Goal: Task Accomplishment & Management: Use online tool/utility

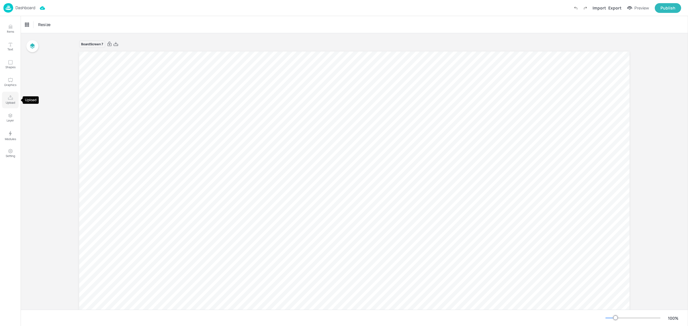
drag, startPoint x: 11, startPoint y: 100, endPoint x: 13, endPoint y: 104, distance: 4.5
click at [11, 100] on icon "Upload" at bounding box center [10, 97] width 5 height 5
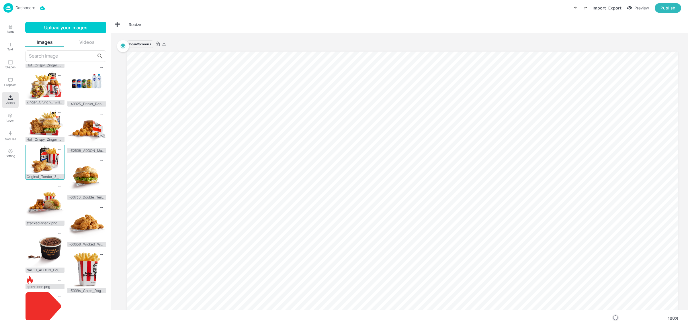
scroll to position [194, 0]
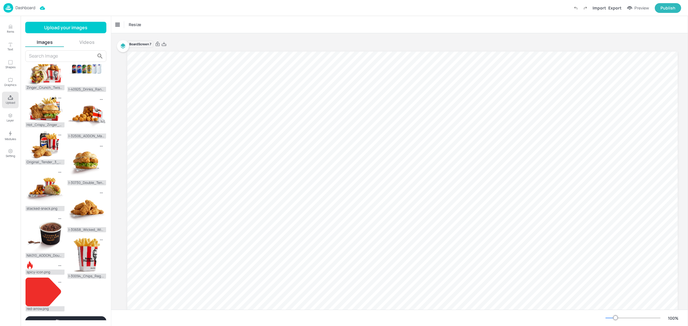
click at [75, 317] on button "Show more" at bounding box center [65, 322] width 81 height 10
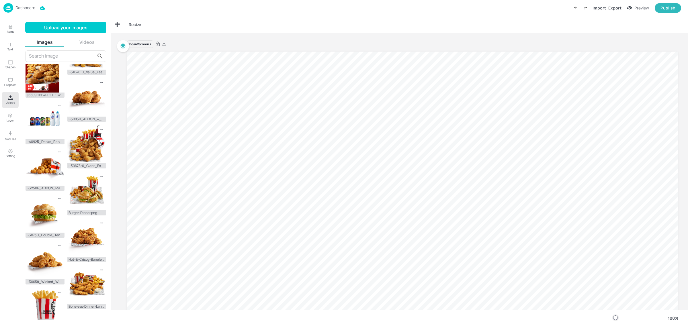
scroll to position [601, 0]
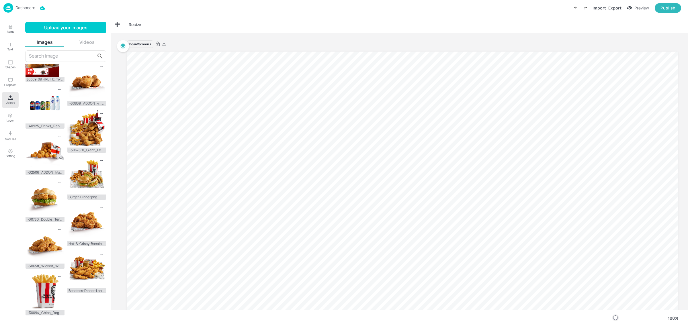
click at [80, 321] on button "Show more" at bounding box center [65, 326] width 81 height 10
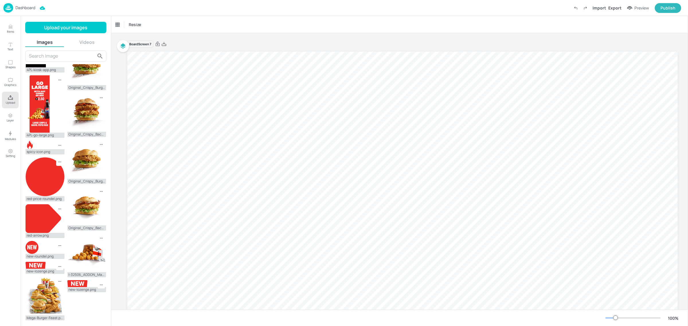
scroll to position [1006, 0]
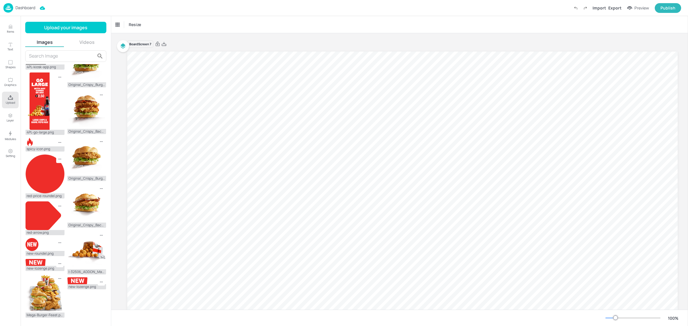
click at [75, 323] on button "Show more" at bounding box center [65, 328] width 81 height 10
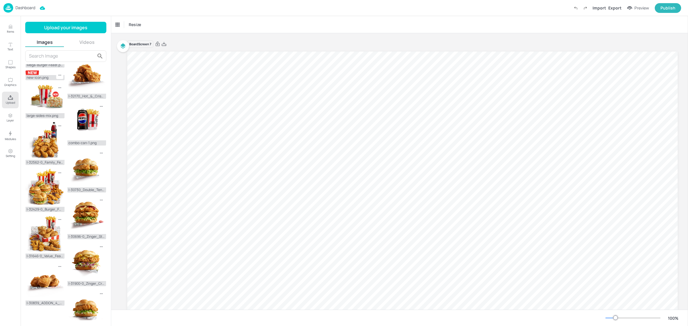
scroll to position [1443, 0]
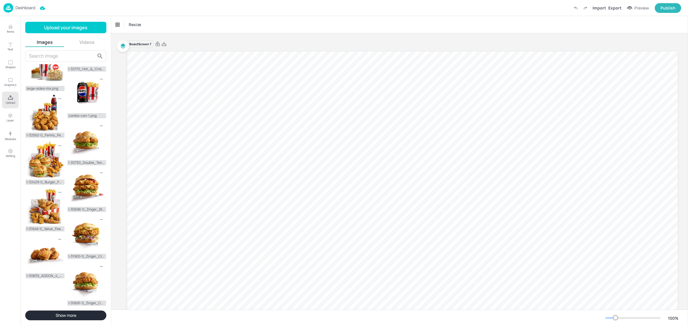
click at [75, 317] on button "Show more" at bounding box center [65, 316] width 81 height 10
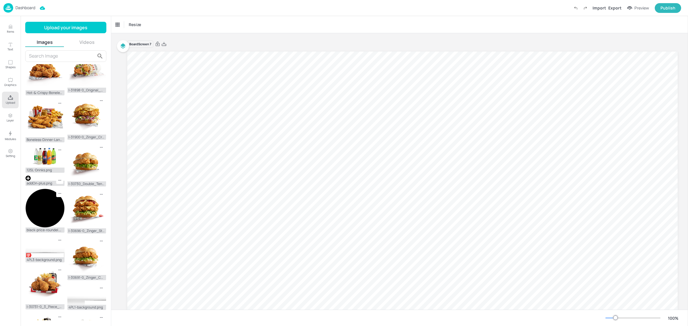
scroll to position [1622, 0]
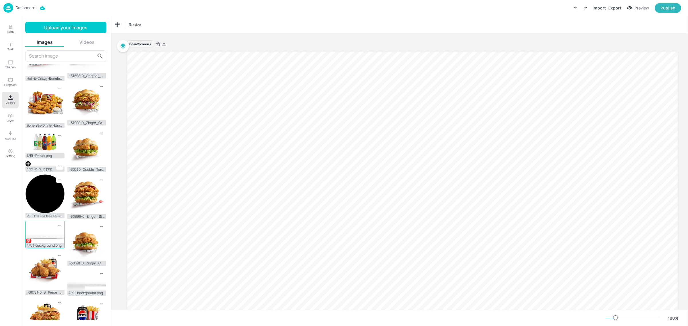
click at [37, 221] on img at bounding box center [45, 232] width 39 height 22
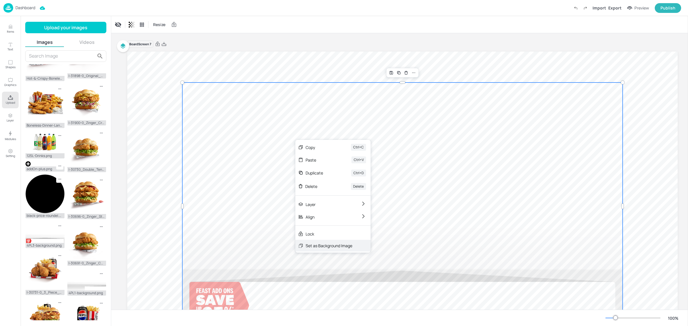
click at [316, 245] on div "Set as Background Image" at bounding box center [329, 246] width 47 height 6
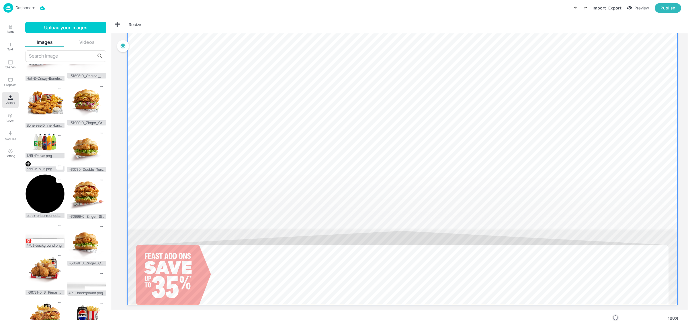
scroll to position [67, 0]
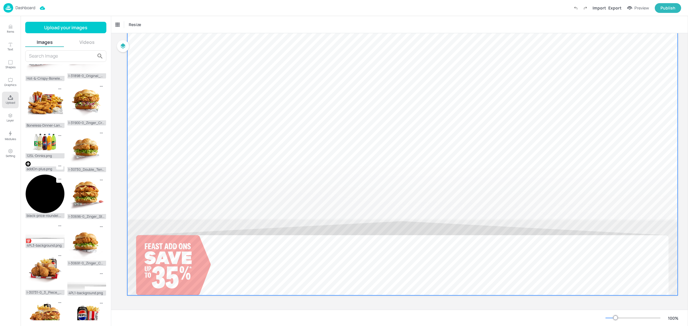
click at [261, 288] on div at bounding box center [402, 141] width 551 height 310
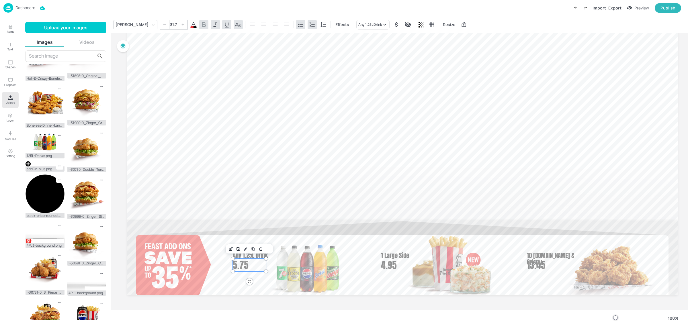
click at [683, 251] on div "Board Screen 7 10 [DOMAIN_NAME] & Crispy 13.45 4.95 1 Large Side Any 1.25L Drin…" at bounding box center [402, 139] width 583 height 342
click at [209, 301] on div at bounding box center [402, 303] width 551 height 14
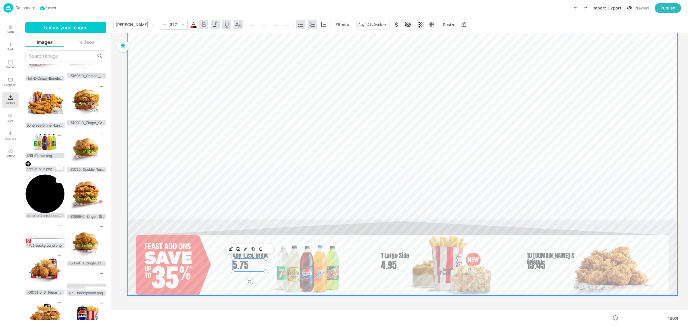
click at [220, 222] on div at bounding box center [402, 141] width 551 height 310
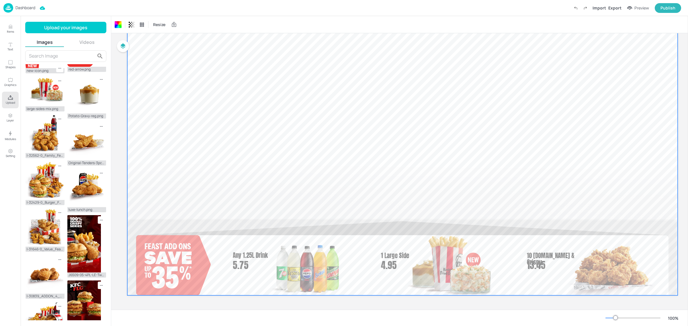
scroll to position [1048, 0]
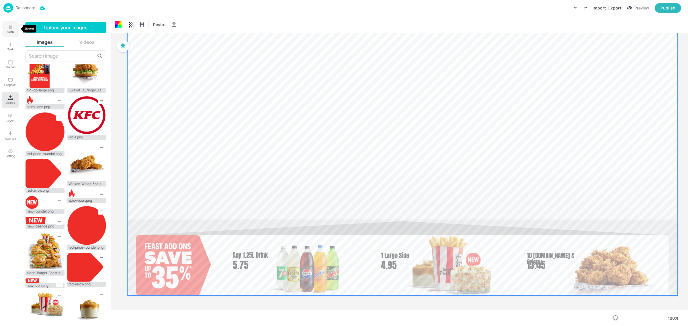
click at [9, 30] on p "Items" at bounding box center [10, 32] width 7 height 4
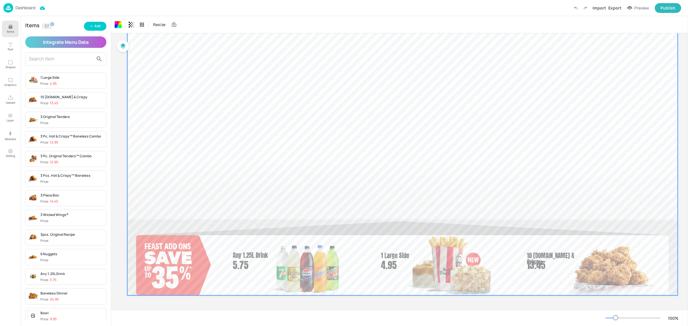
click at [55, 58] on input "text" at bounding box center [61, 58] width 65 height 9
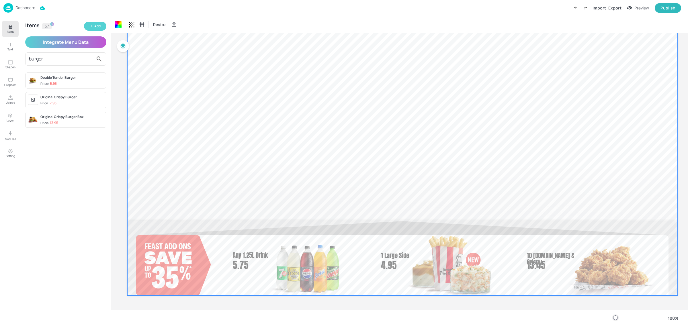
type input "burger"
click at [102, 27] on button "Add" at bounding box center [95, 26] width 22 height 9
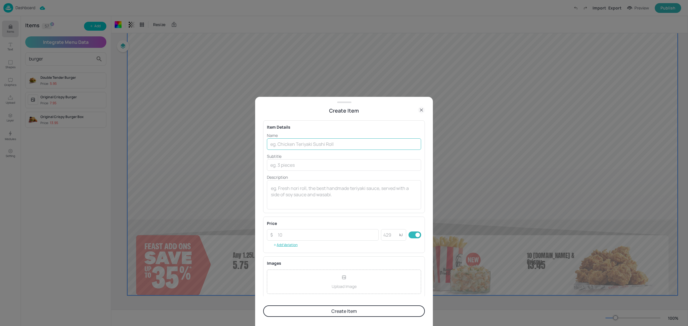
click at [330, 146] on input "text" at bounding box center [344, 144] width 154 height 11
type input "Burger Dinner"
click at [342, 235] on input "number" at bounding box center [326, 234] width 104 height 11
type input "24.95"
click at [395, 234] on input "number" at bounding box center [390, 234] width 18 height 11
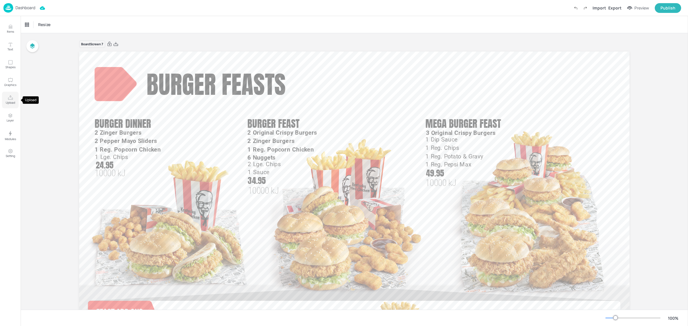
click at [9, 101] on p "Upload" at bounding box center [10, 103] width 9 height 4
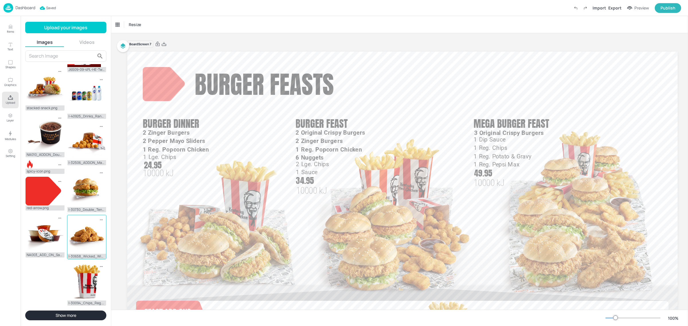
scroll to position [194, 0]
click at [69, 314] on button "Show more" at bounding box center [65, 316] width 81 height 10
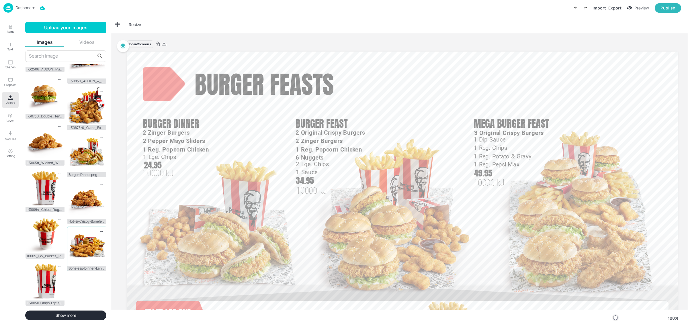
scroll to position [601, 0]
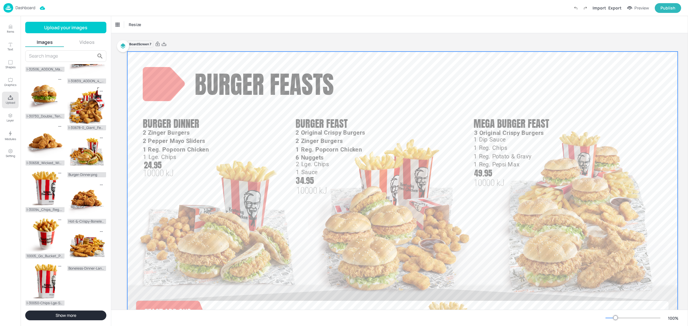
click at [527, 86] on div at bounding box center [402, 207] width 551 height 310
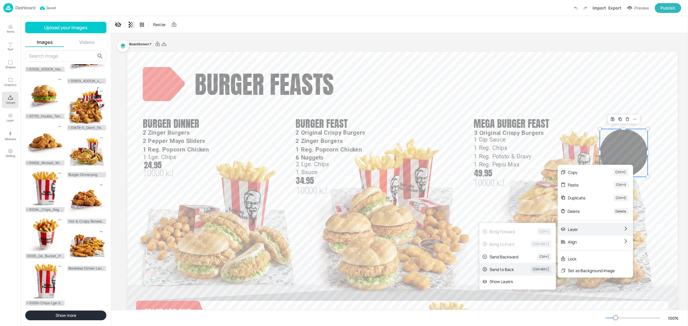
click at [492, 269] on div "Send to Back" at bounding box center [502, 270] width 25 height 6
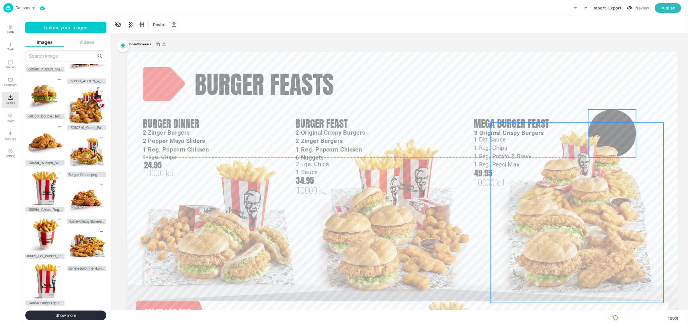
drag, startPoint x: 625, startPoint y: 151, endPoint x: 613, endPoint y: 132, distance: 22.4
click at [613, 132] on img at bounding box center [576, 213] width 173 height 180
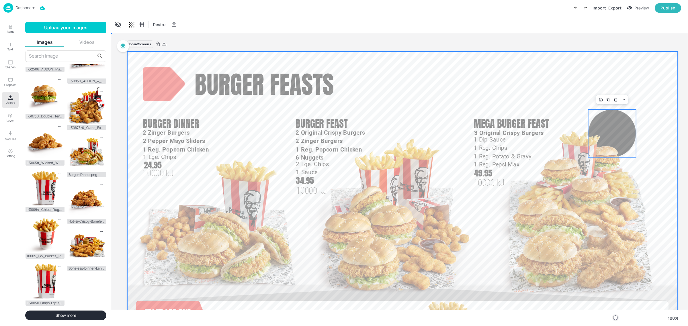
click at [637, 77] on div at bounding box center [402, 207] width 551 height 310
click at [4, 29] on button "Items" at bounding box center [10, 29] width 17 height 17
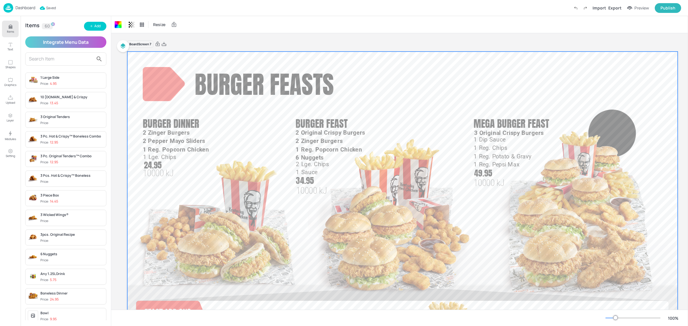
click at [70, 57] on input "text" at bounding box center [61, 58] width 65 height 9
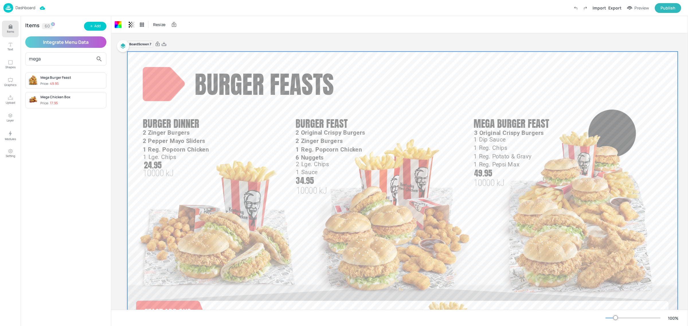
type input "mega"
click at [71, 78] on div "Mega Burger Feast" at bounding box center [71, 77] width 63 height 5
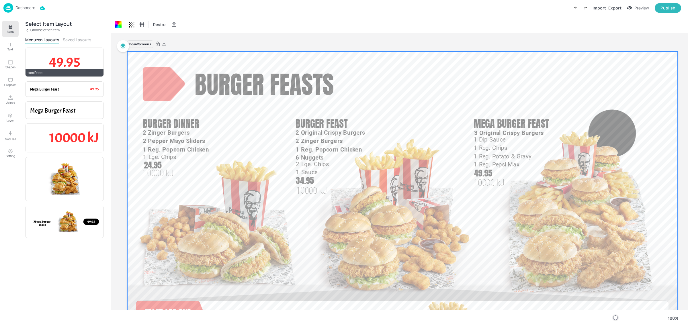
click at [72, 67] on span "49.95" at bounding box center [64, 61] width 31 height 17
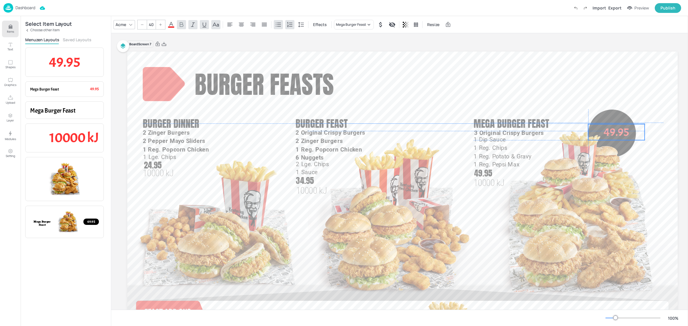
drag, startPoint x: 161, startPoint y: 69, endPoint x: 612, endPoint y: 130, distance: 455.3
click at [612, 130] on span "49.95" at bounding box center [616, 132] width 25 height 14
click at [163, 24] on div at bounding box center [160, 24] width 9 height 9
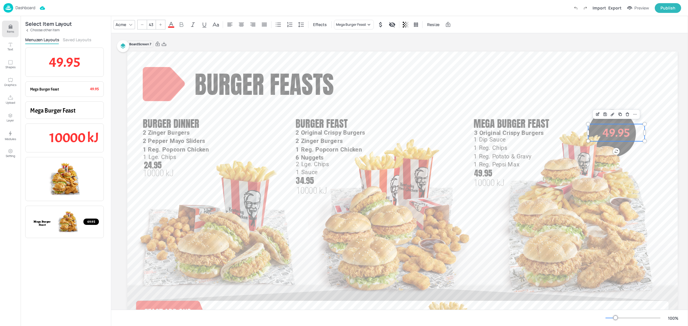
click at [163, 24] on div at bounding box center [160, 24] width 9 height 9
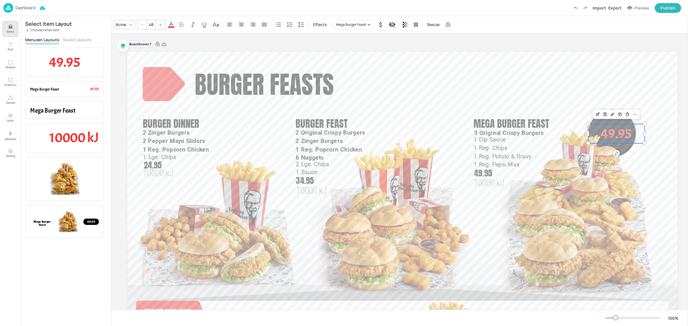
click at [163, 24] on div at bounding box center [160, 24] width 9 height 9
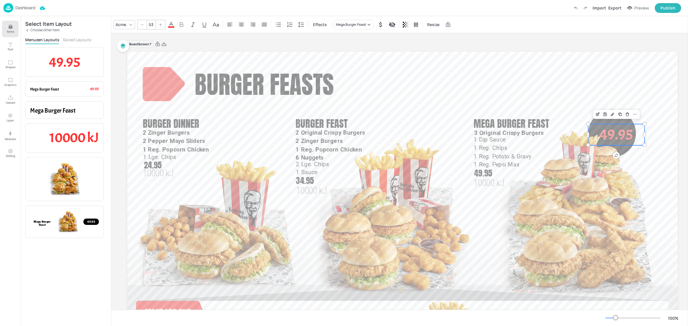
click at [163, 24] on div at bounding box center [160, 24] width 9 height 9
type input "55"
click at [172, 25] on icon at bounding box center [171, 24] width 7 height 7
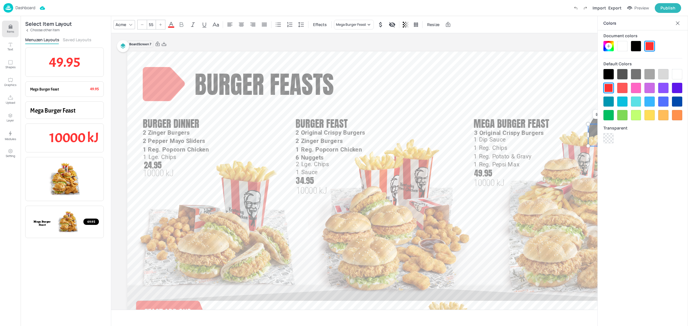
click at [619, 46] on div at bounding box center [622, 46] width 10 height 10
click at [118, 24] on div "Acme" at bounding box center [120, 24] width 13 height 8
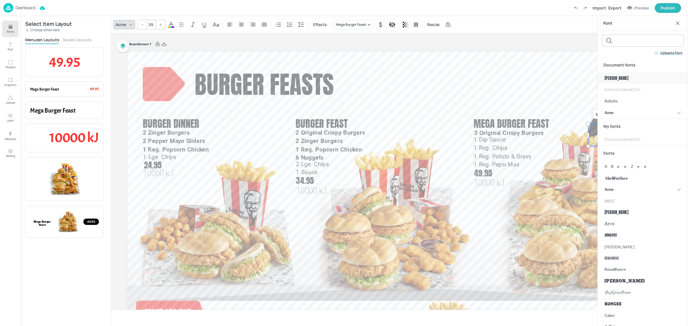
click at [609, 79] on span "[PERSON_NAME]" at bounding box center [617, 78] width 24 height 6
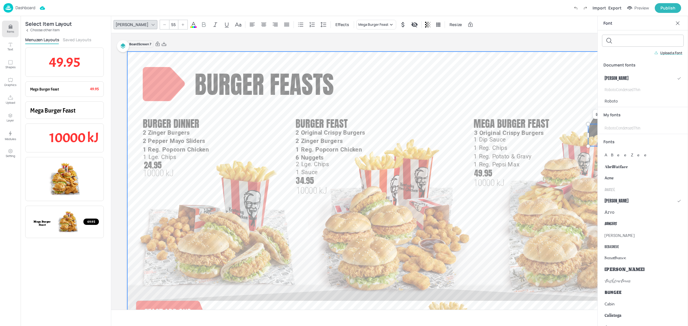
click at [551, 88] on div at bounding box center [402, 207] width 551 height 310
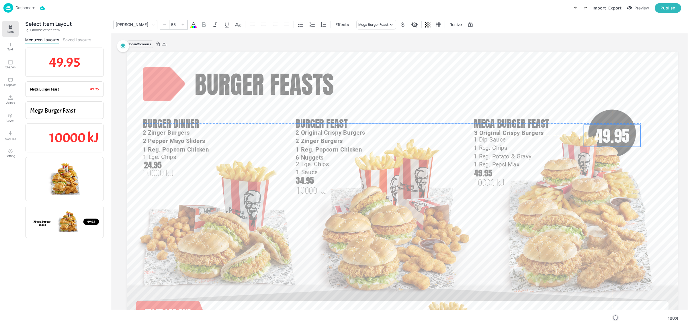
drag, startPoint x: 626, startPoint y: 135, endPoint x: 622, endPoint y: 135, distance: 3.7
click at [622, 135] on span "49.95" at bounding box center [612, 136] width 35 height 24
drag, startPoint x: 613, startPoint y: 157, endPoint x: 605, endPoint y: 159, distance: 7.6
click at [605, 159] on div "10 pcs.Hot & Crispy 13.45 4.95 1 Large Side Any 1.25L Drink 5.75 Burger feasts …" at bounding box center [402, 207] width 551 height 310
drag, startPoint x: 618, startPoint y: 138, endPoint x: 620, endPoint y: 134, distance: 4.4
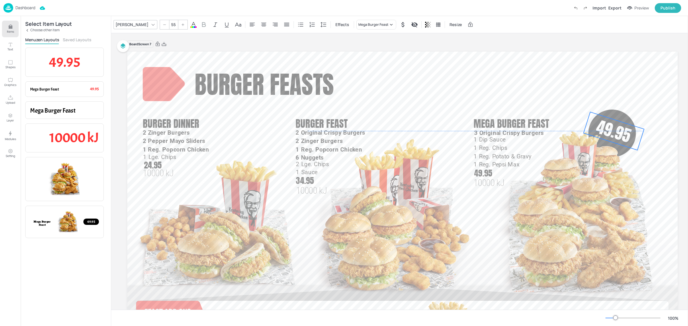
click at [620, 134] on span "49.95" at bounding box center [614, 131] width 40 height 33
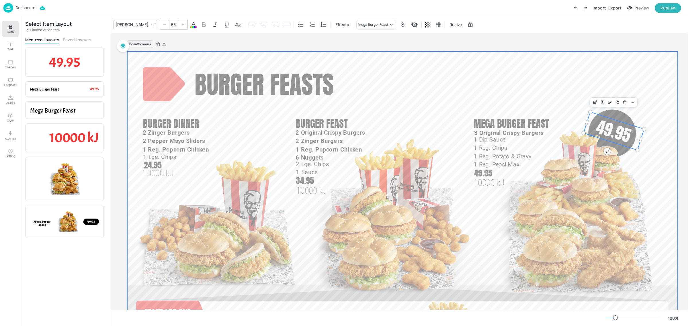
click at [648, 92] on div at bounding box center [402, 207] width 551 height 310
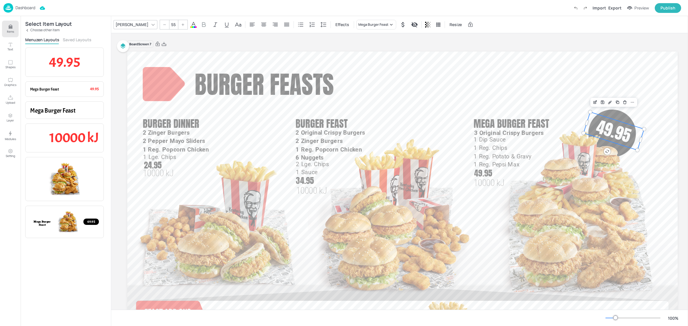
click at [617, 133] on span "49.95" at bounding box center [614, 131] width 40 height 33
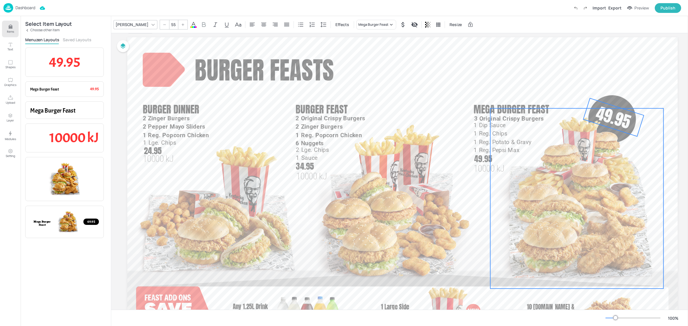
scroll to position [29, 0]
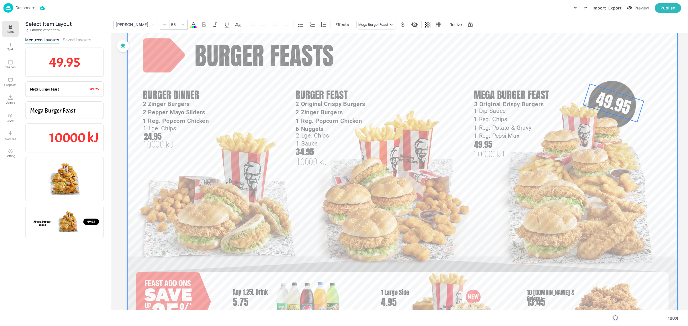
click at [637, 68] on div at bounding box center [402, 178] width 551 height 310
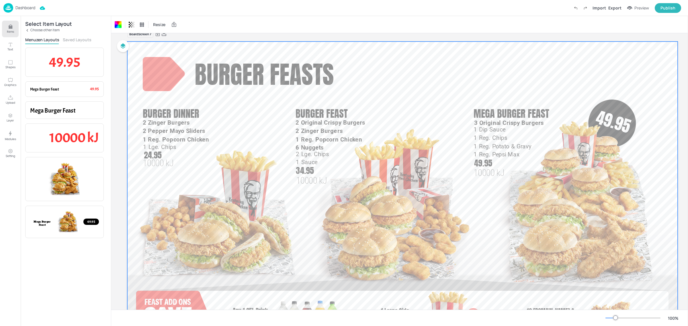
scroll to position [0, 0]
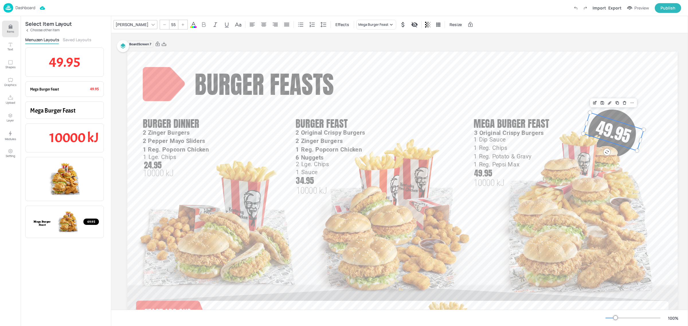
click at [616, 134] on span "49.95" at bounding box center [614, 131] width 40 height 33
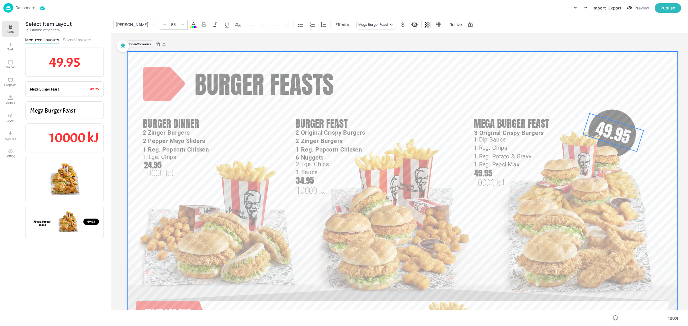
click at [634, 75] on div at bounding box center [402, 207] width 551 height 310
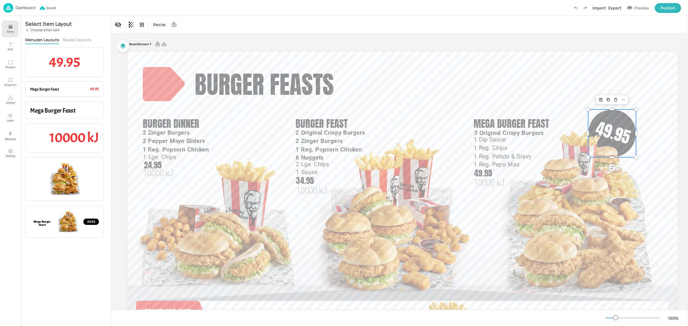
click at [621, 120] on div at bounding box center [613, 134] width 48 height 48
click at [249, 135] on img at bounding box center [217, 228] width 176 height 194
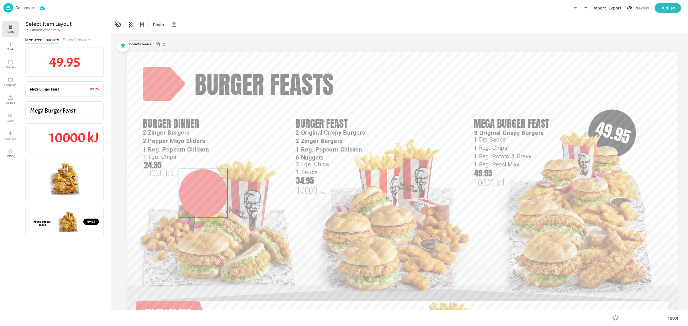
drag, startPoint x: 244, startPoint y: 190, endPoint x: 209, endPoint y: 201, distance: 37.2
click at [209, 201] on div at bounding box center [203, 193] width 49 height 49
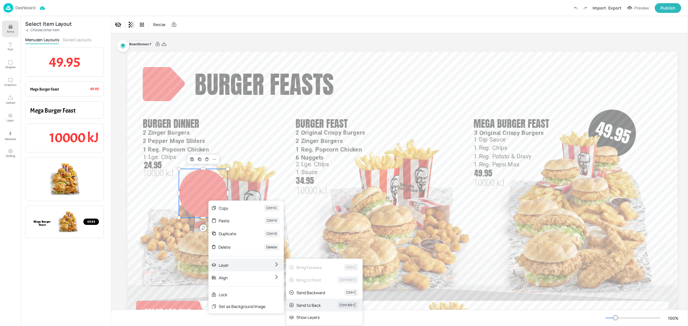
click at [306, 303] on div "Send to Back" at bounding box center [309, 306] width 25 height 6
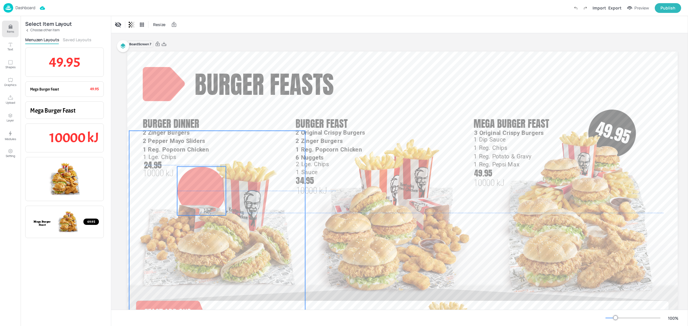
drag, startPoint x: 204, startPoint y: 191, endPoint x: 203, endPoint y: 187, distance: 4.1
click at [203, 187] on img at bounding box center [217, 228] width 176 height 194
click at [50, 30] on p "Choose other item" at bounding box center [44, 30] width 29 height 4
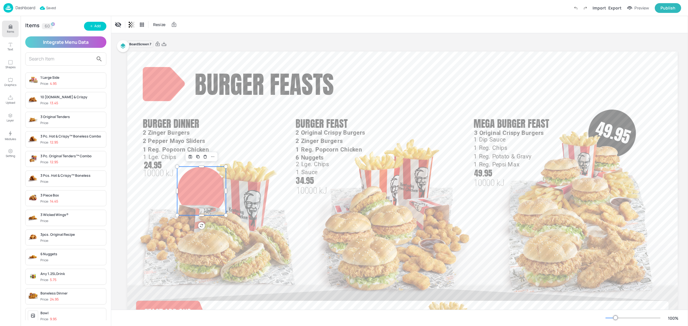
click at [40, 58] on input "text" at bounding box center [61, 58] width 65 height 9
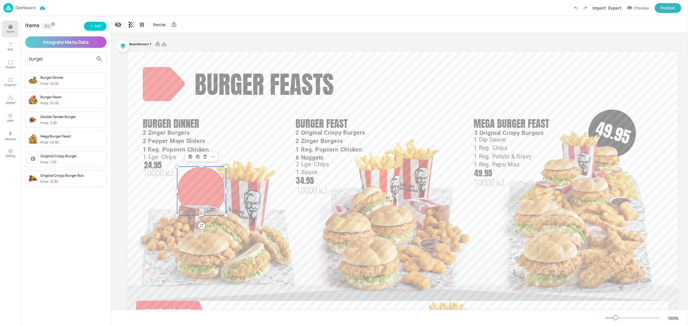
type input "burger"
click at [47, 82] on div "Price: 24.95" at bounding box center [49, 83] width 18 height 5
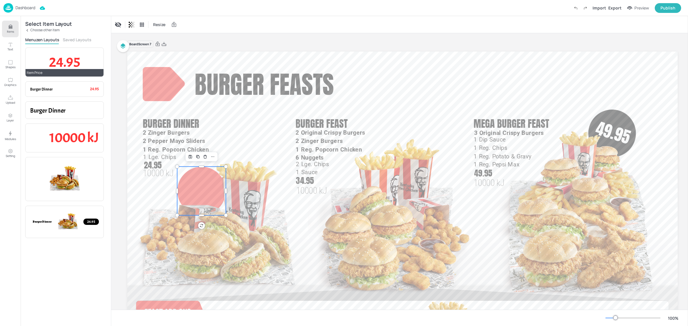
click at [74, 56] on span "24.95" at bounding box center [64, 61] width 31 height 17
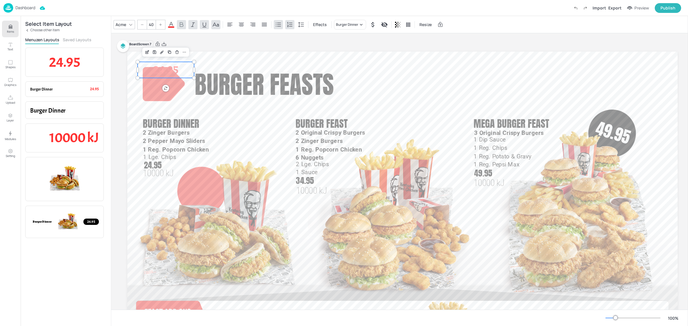
click at [155, 27] on input "40" at bounding box center [151, 24] width 8 height 9
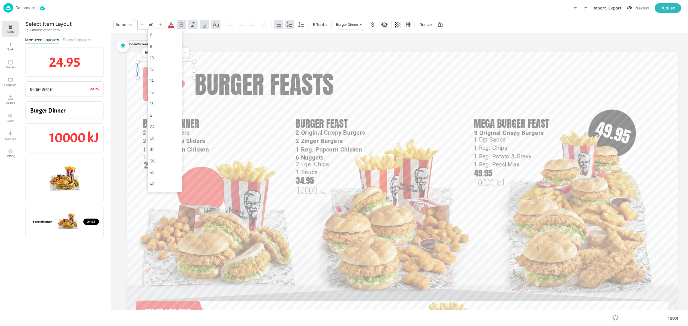
click at [155, 27] on input "40" at bounding box center [151, 24] width 8 height 9
click at [174, 24] on icon at bounding box center [171, 24] width 7 height 7
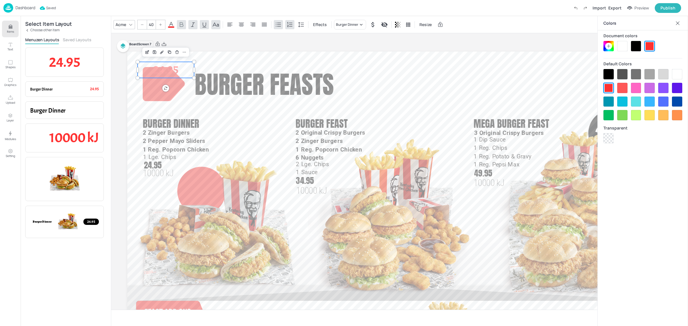
click at [625, 46] on div at bounding box center [622, 46] width 10 height 10
click at [127, 25] on div at bounding box center [130, 24] width 7 height 7
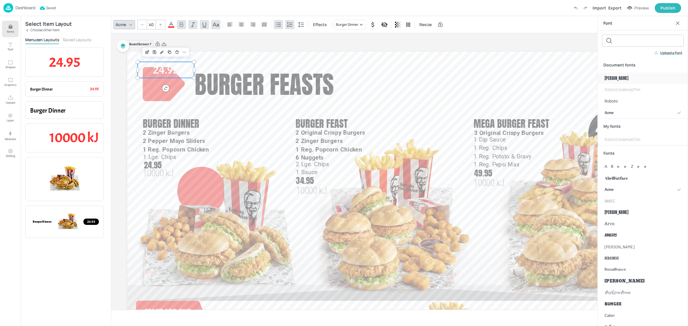
click at [612, 75] on div "[PERSON_NAME]" at bounding box center [643, 78] width 90 height 11
drag, startPoint x: 167, startPoint y: 70, endPoint x: 202, endPoint y: 189, distance: 123.6
click at [202, 189] on span "24.95" at bounding box center [201, 189] width 25 height 14
click at [639, 100] on div "Roboto" at bounding box center [643, 101] width 90 height 11
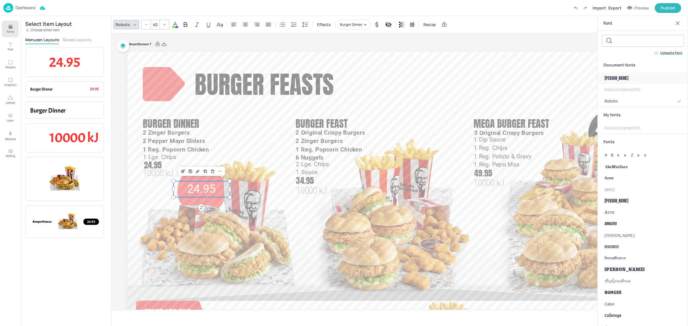
click at [624, 77] on div "[PERSON_NAME]" at bounding box center [643, 78] width 90 height 11
drag, startPoint x: 202, startPoint y: 209, endPoint x: 200, endPoint y: 210, distance: 3.1
click at [200, 210] on div "10 pcs.Hot & Crispy 13.45 4.95 1 Large Side Any 1.25L Drink 5.75 Burger feasts …" at bounding box center [402, 207] width 551 height 310
click at [207, 193] on span "24.95" at bounding box center [201, 192] width 27 height 20
click at [170, 25] on input "40" at bounding box center [174, 24] width 8 height 9
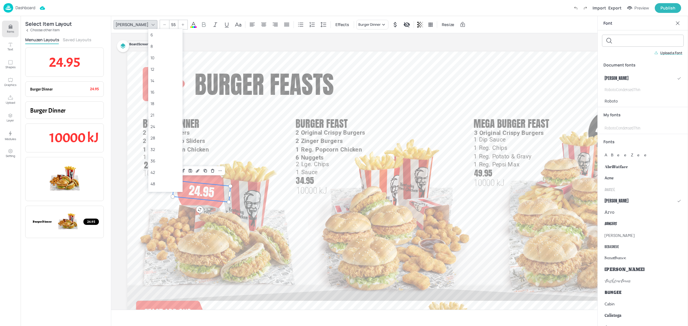
type input "55"
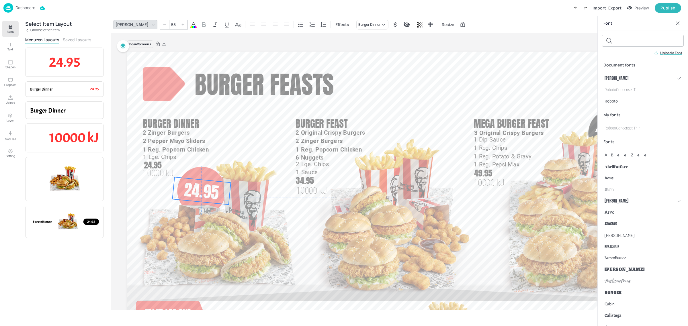
drag, startPoint x: 211, startPoint y: 197, endPoint x: 211, endPoint y: 193, distance: 4.3
click at [211, 193] on span "24.95" at bounding box center [201, 191] width 37 height 27
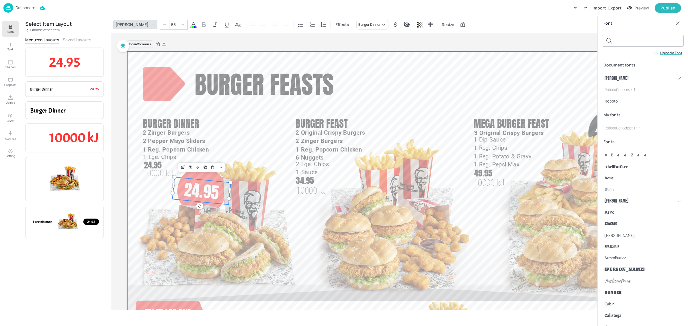
click at [265, 115] on div at bounding box center [402, 207] width 551 height 310
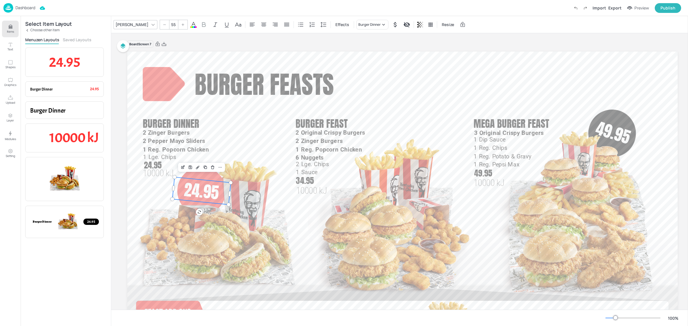
click at [195, 188] on span "24.95" at bounding box center [201, 191] width 37 height 27
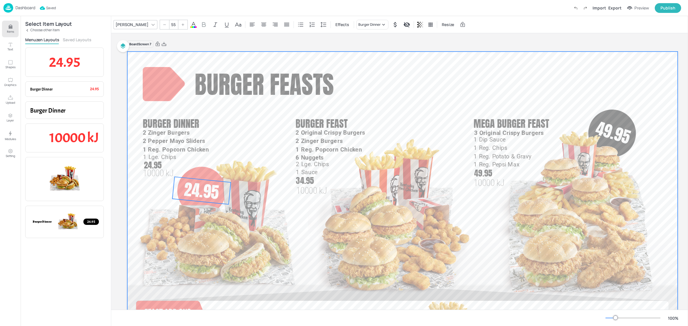
click at [281, 106] on div at bounding box center [402, 207] width 551 height 310
click at [202, 194] on span "24.95" at bounding box center [201, 190] width 37 height 27
click at [272, 119] on div at bounding box center [402, 207] width 551 height 310
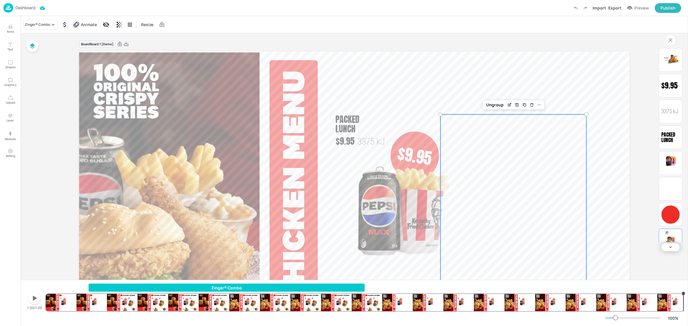
click at [28, 8] on p "Dashboard" at bounding box center [25, 8] width 20 height 4
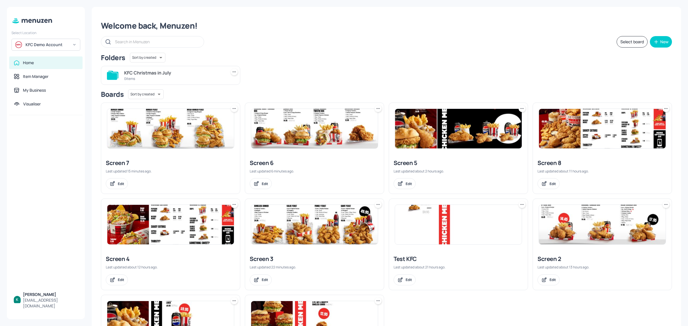
click at [270, 257] on div "Screen 3" at bounding box center [315, 259] width 130 height 8
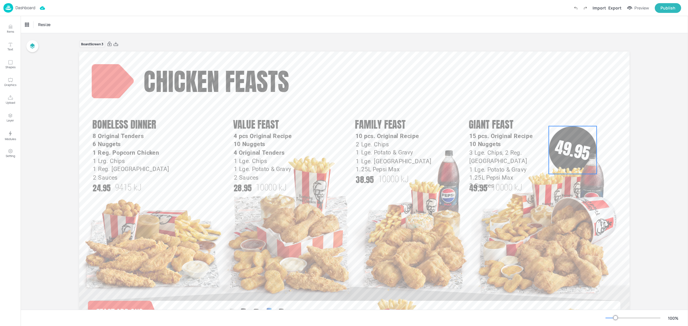
click at [579, 134] on div at bounding box center [573, 150] width 48 height 48
click at [32, 8] on p "Dashboard" at bounding box center [25, 8] width 20 height 4
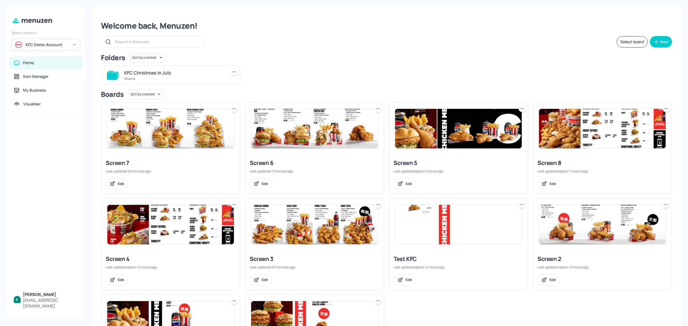
scroll to position [36, 0]
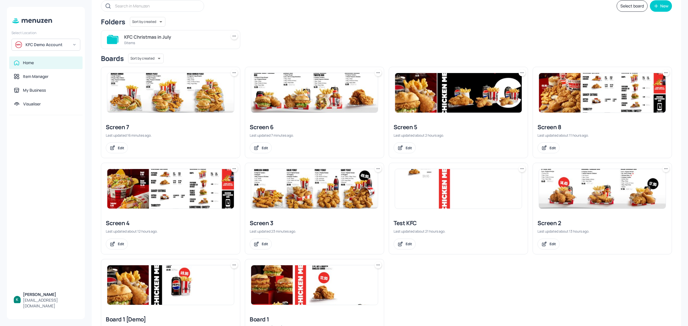
click at [589, 220] on div "Screen 2" at bounding box center [603, 223] width 130 height 8
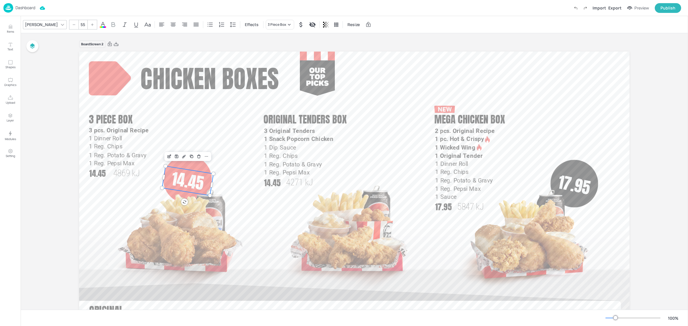
click at [185, 184] on span "14.45" at bounding box center [188, 181] width 36 height 29
click at [215, 174] on img at bounding box center [180, 240] width 151 height 162
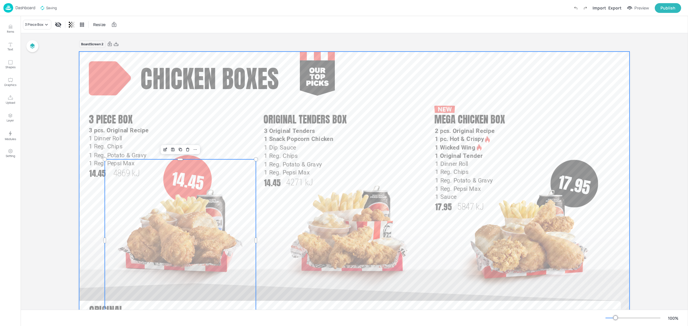
click at [226, 139] on div at bounding box center [354, 207] width 551 height 310
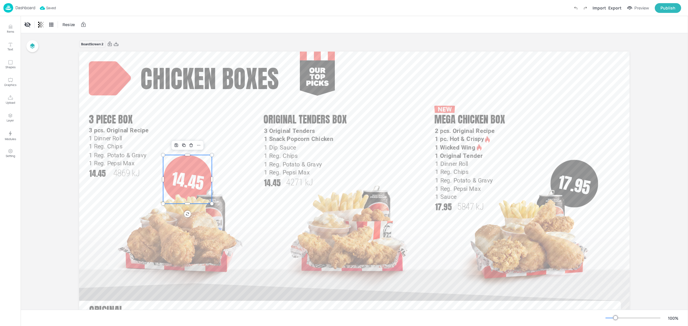
click at [193, 156] on div "1 Dinner Roll 1 Reg. Chips 1 Reg. Potato & Gravy 1 Reg. Pepsi Max 1 Sauce Chick…" at bounding box center [354, 207] width 551 height 310
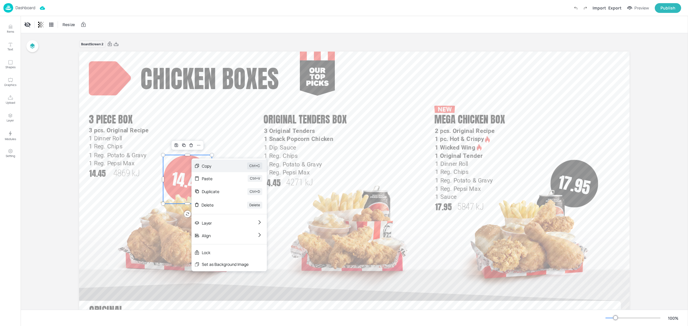
click at [200, 166] on div "Copy Ctrl+C" at bounding box center [229, 166] width 75 height 13
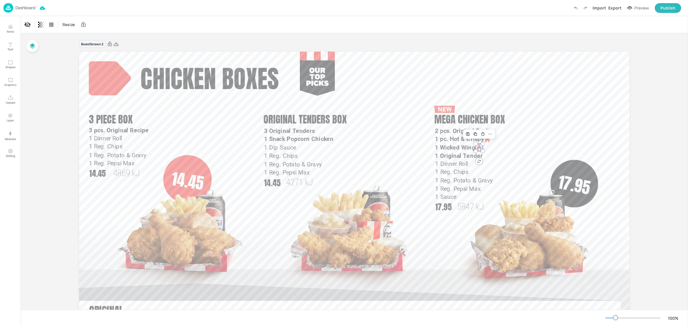
click at [480, 150] on div "1 Dinner Roll 1 Reg. Chips 1 Reg. Potato & Gravy 1 Reg. Pepsi Max 1 Sauce Chick…" at bounding box center [354, 207] width 551 height 310
